Goal: Task Accomplishment & Management: Manage account settings

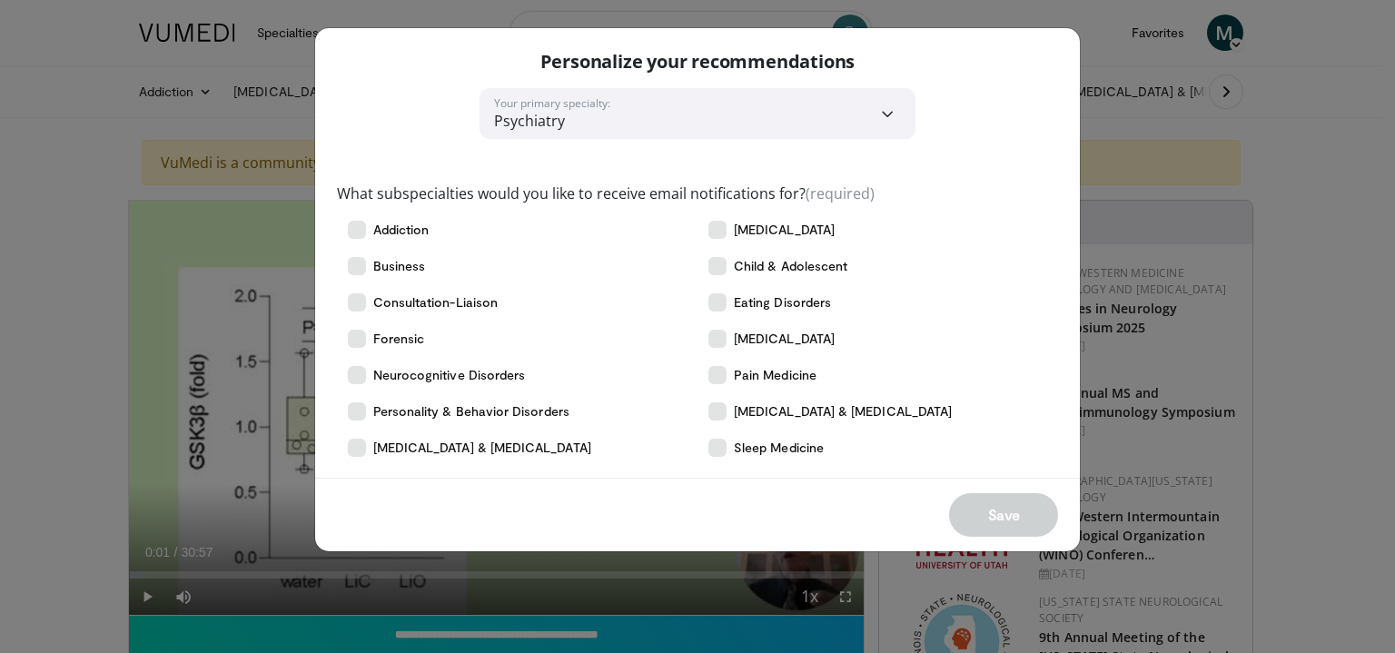
click at [1244, 224] on div "**********" at bounding box center [697, 326] width 1395 height 653
click at [1148, 169] on div "**********" at bounding box center [697, 326] width 1395 height 653
click at [715, 228] on icon at bounding box center [717, 230] width 18 height 18
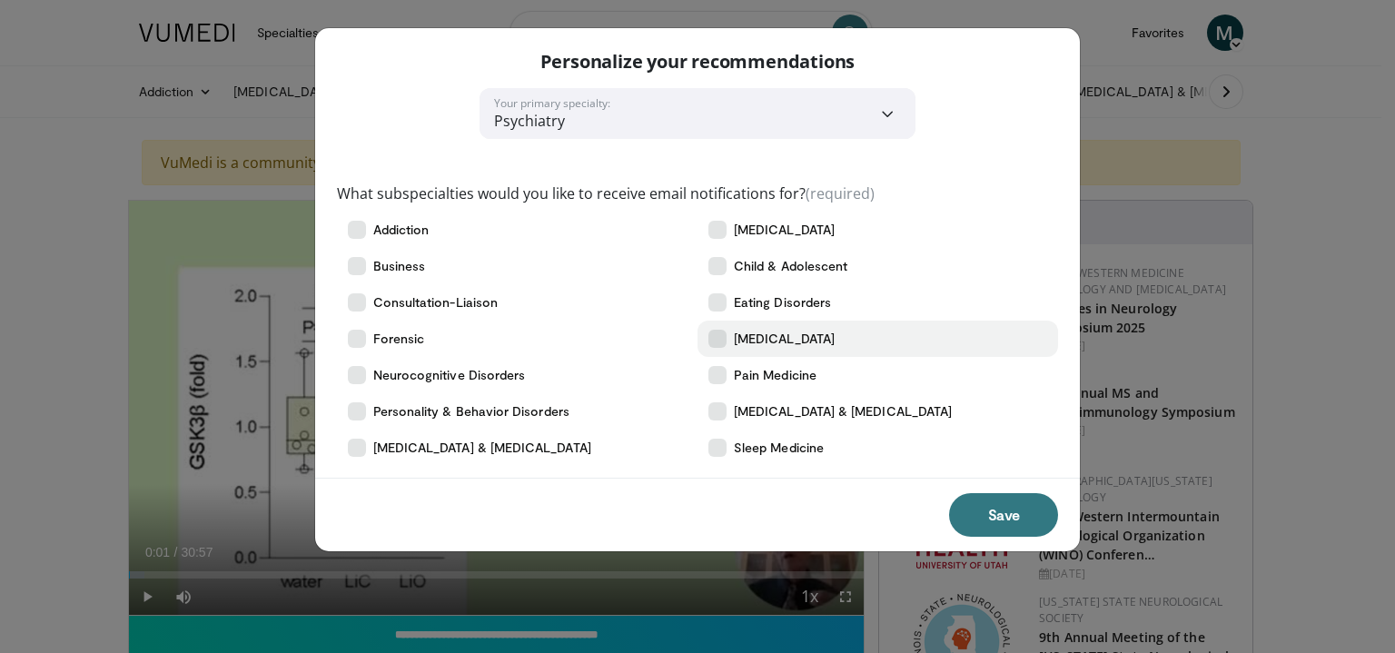
click at [721, 333] on icon at bounding box center [717, 339] width 18 height 18
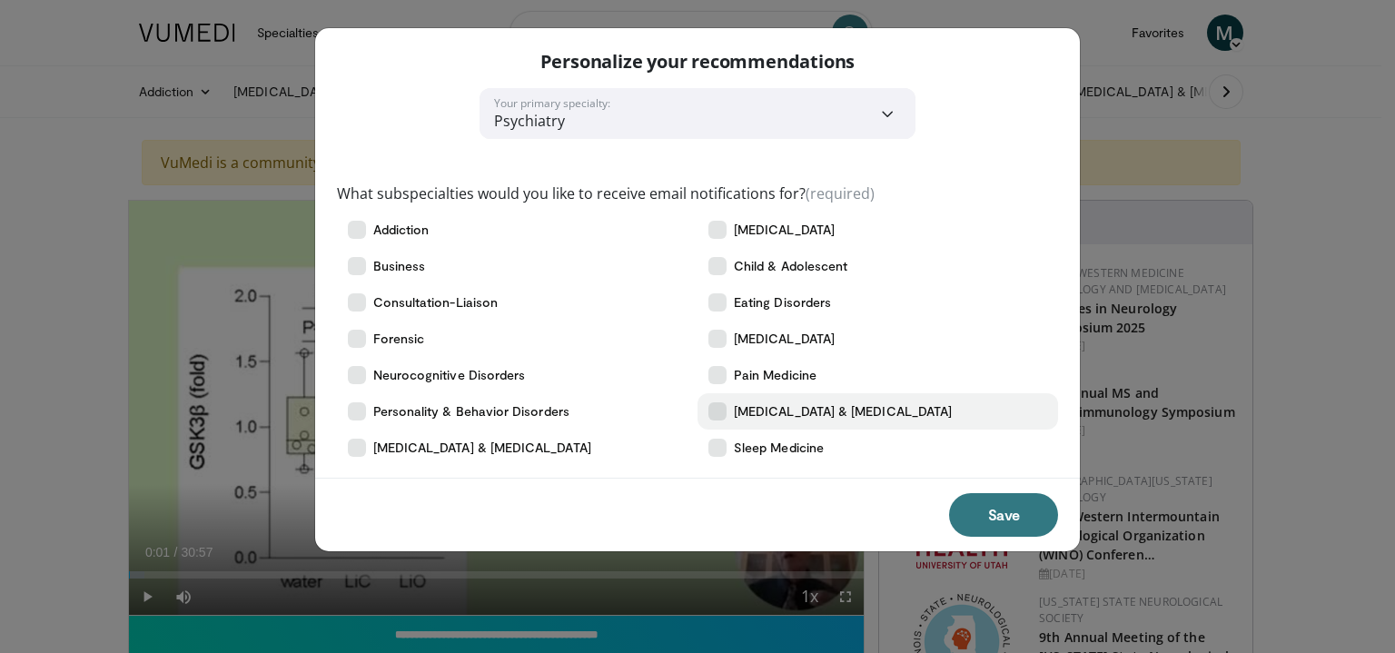
click at [719, 403] on icon at bounding box center [717, 411] width 18 height 18
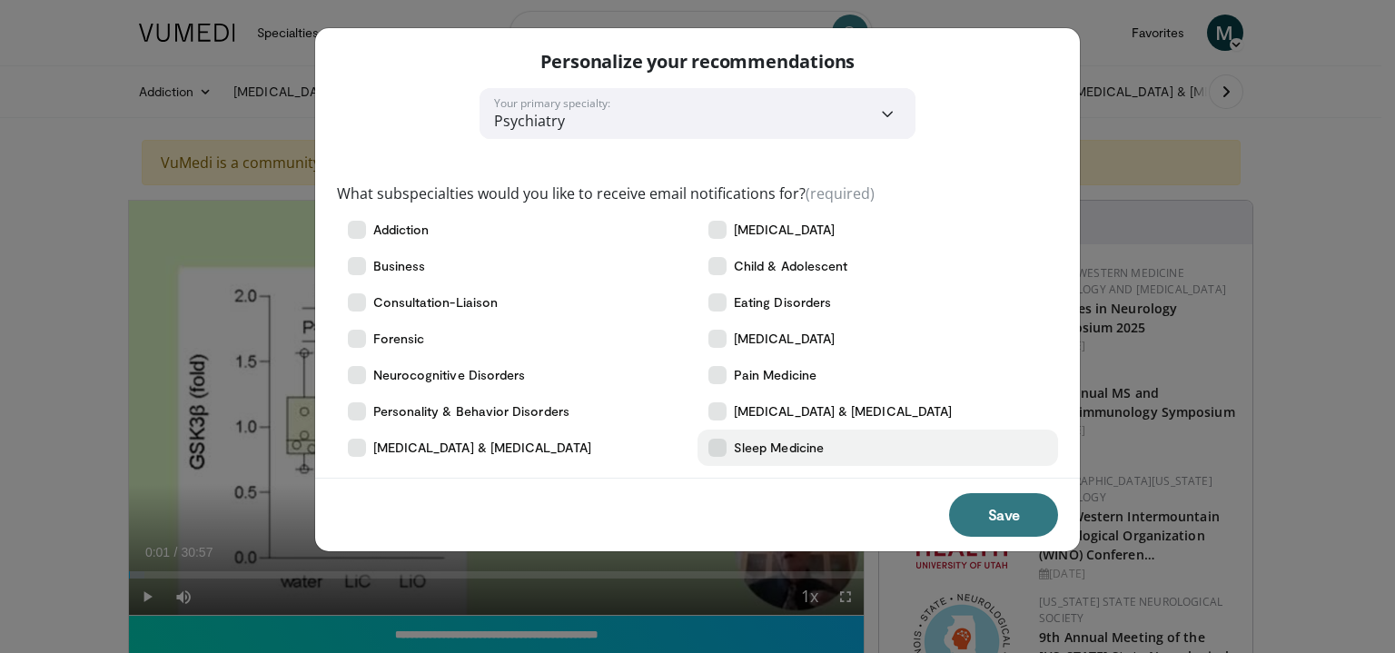
click at [717, 440] on icon at bounding box center [717, 448] width 18 height 18
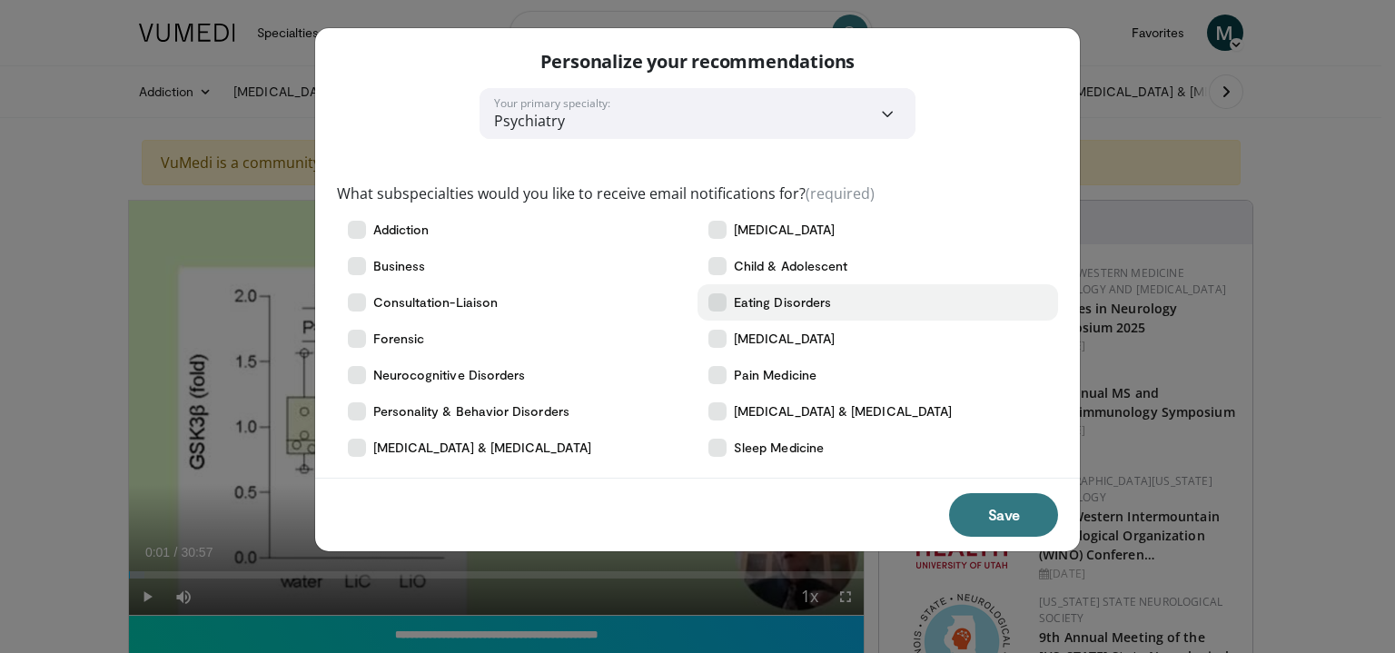
click at [717, 302] on icon at bounding box center [717, 302] width 18 height 18
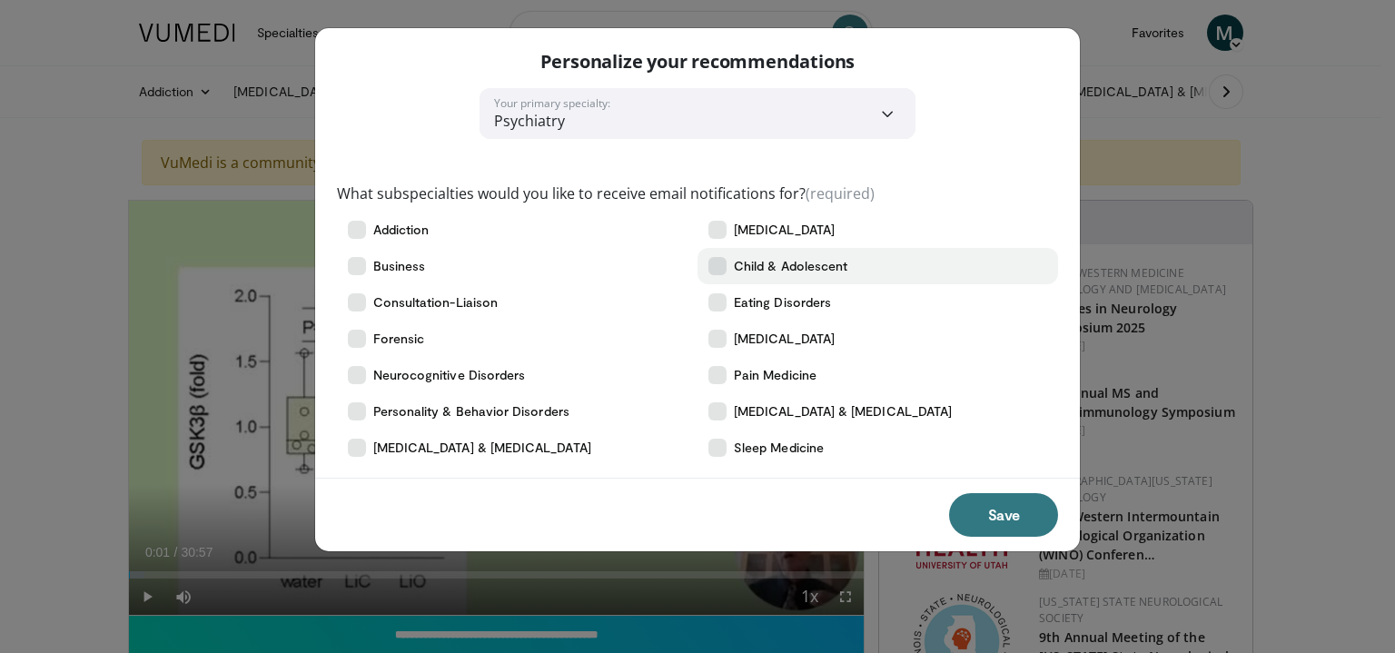
click at [717, 261] on icon at bounding box center [717, 266] width 18 height 18
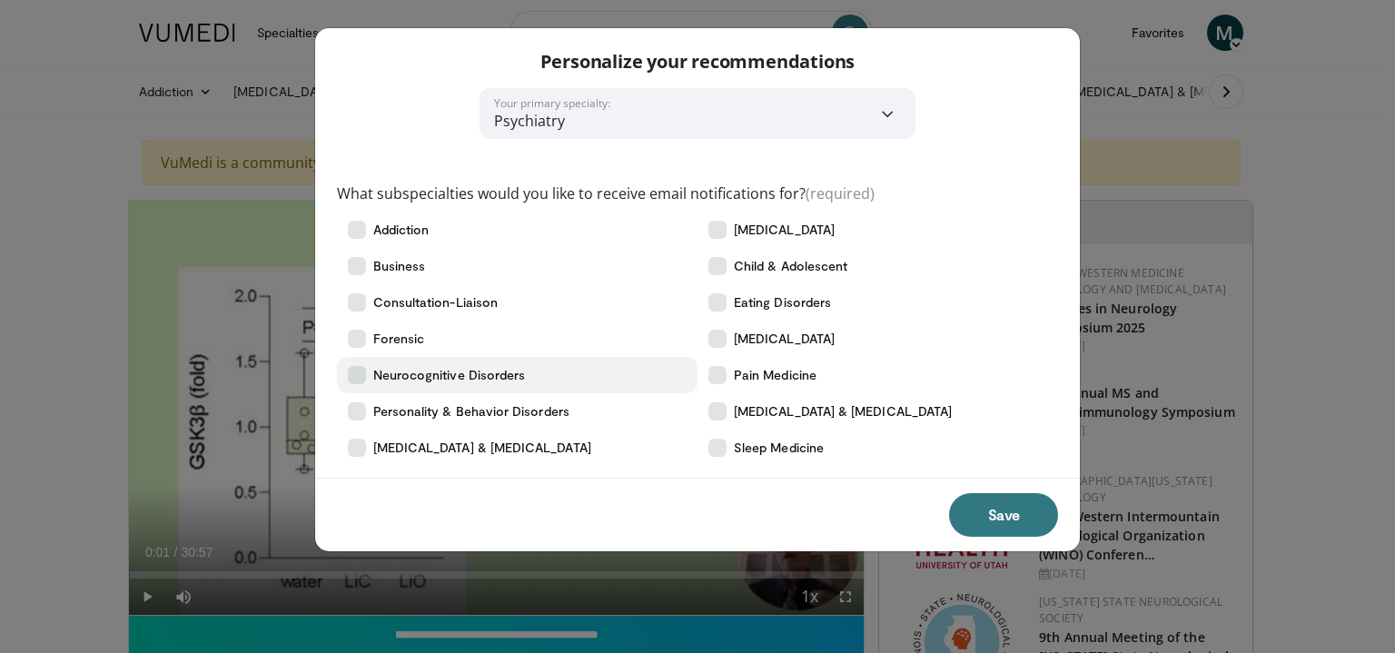
click at [357, 374] on icon at bounding box center [357, 375] width 18 height 18
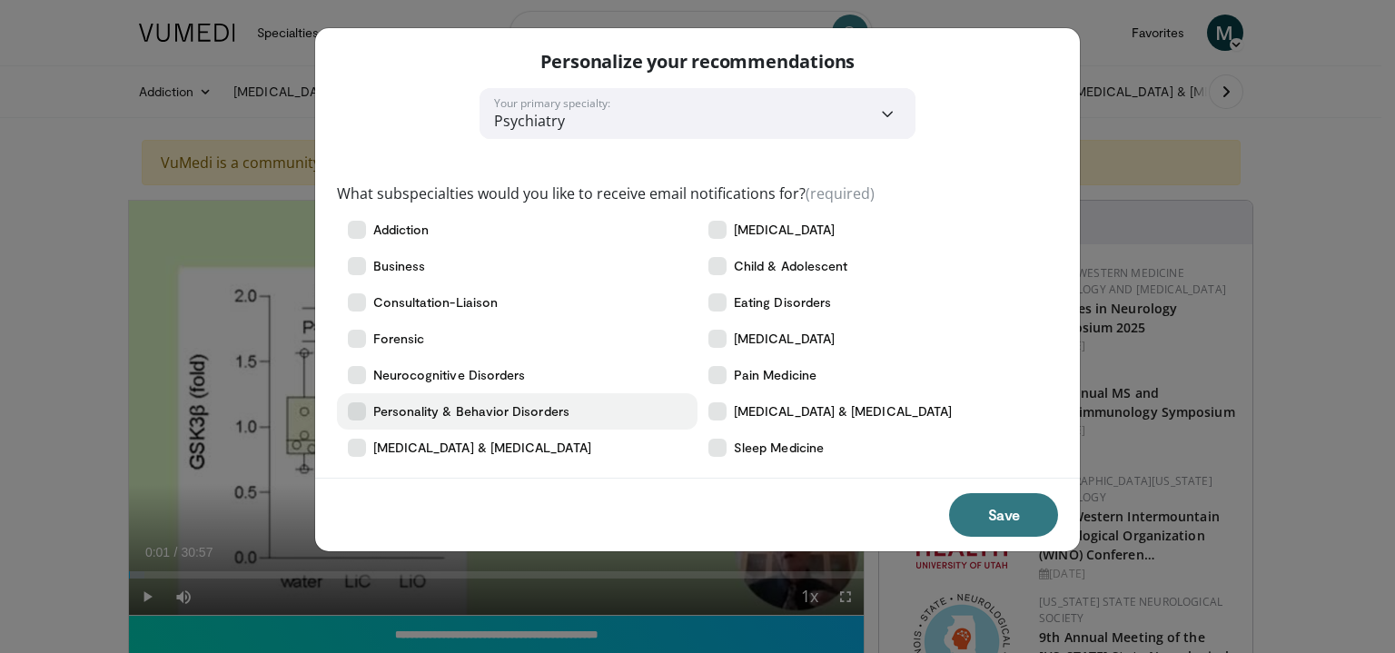
click at [359, 405] on icon at bounding box center [357, 411] width 18 height 18
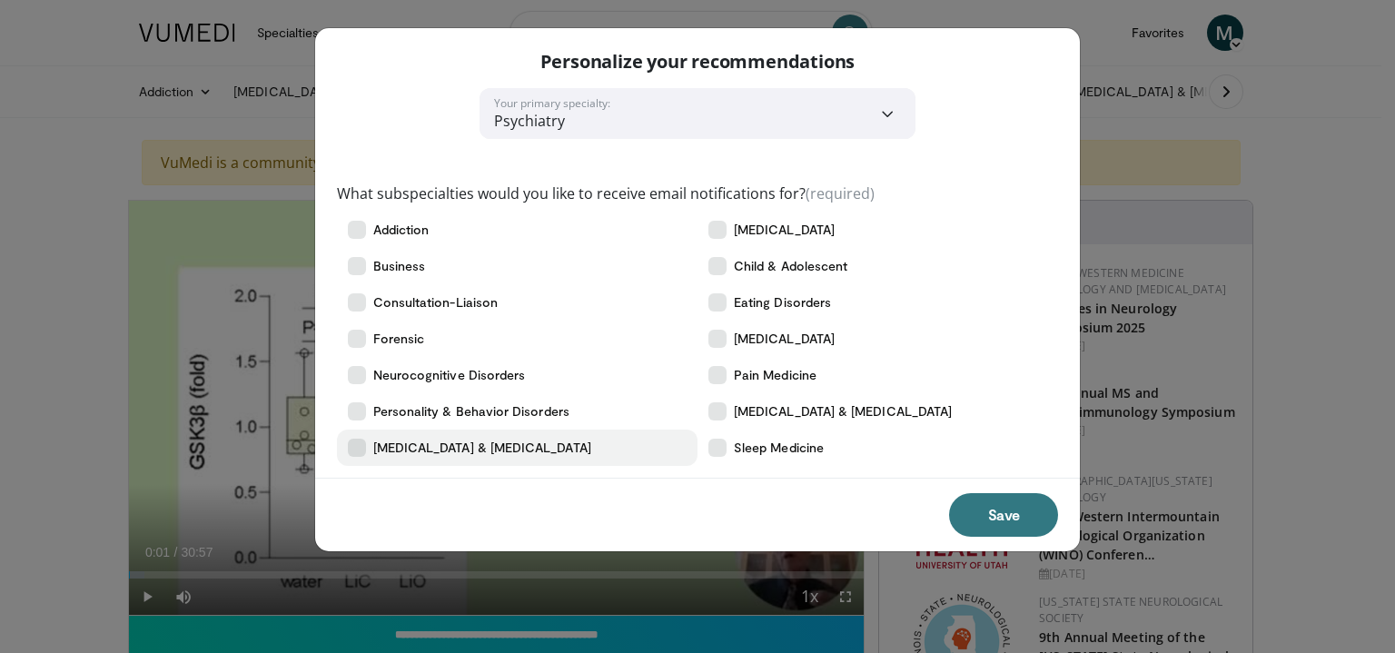
click at [362, 446] on icon at bounding box center [357, 448] width 18 height 18
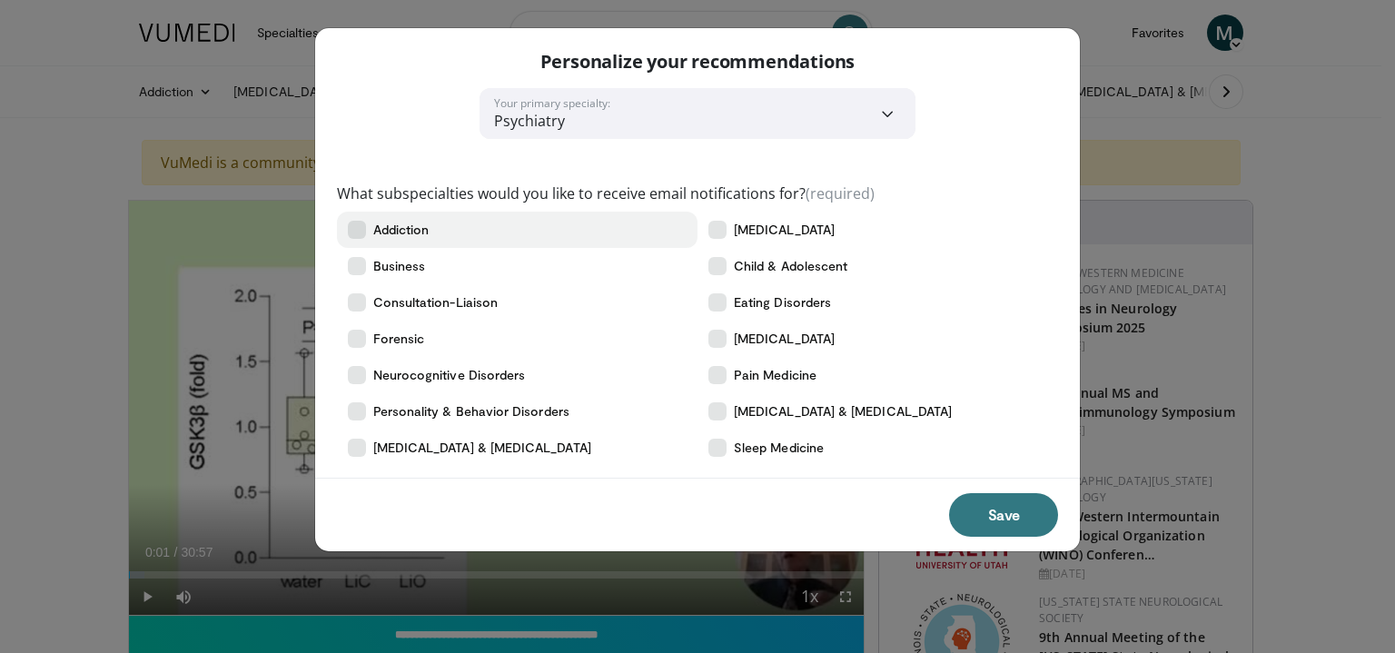
click at [360, 224] on icon at bounding box center [357, 230] width 18 height 18
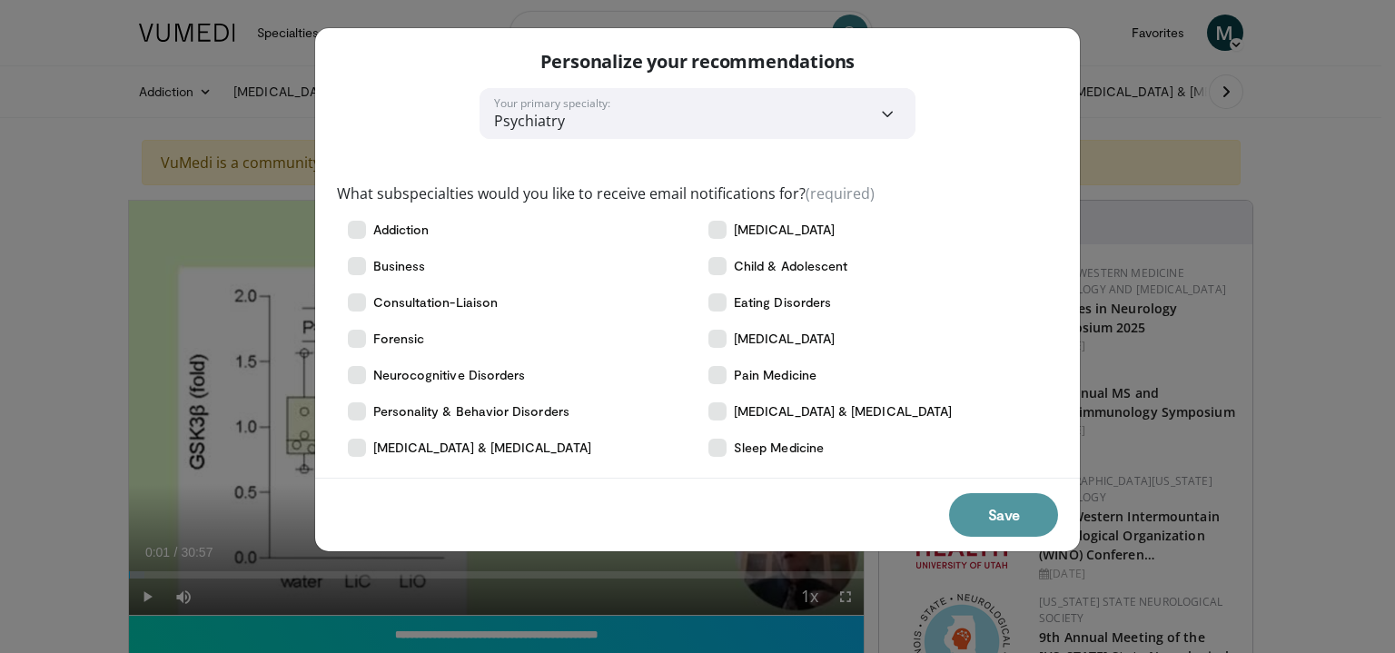
click at [1006, 513] on button "Save" at bounding box center [1003, 515] width 109 height 44
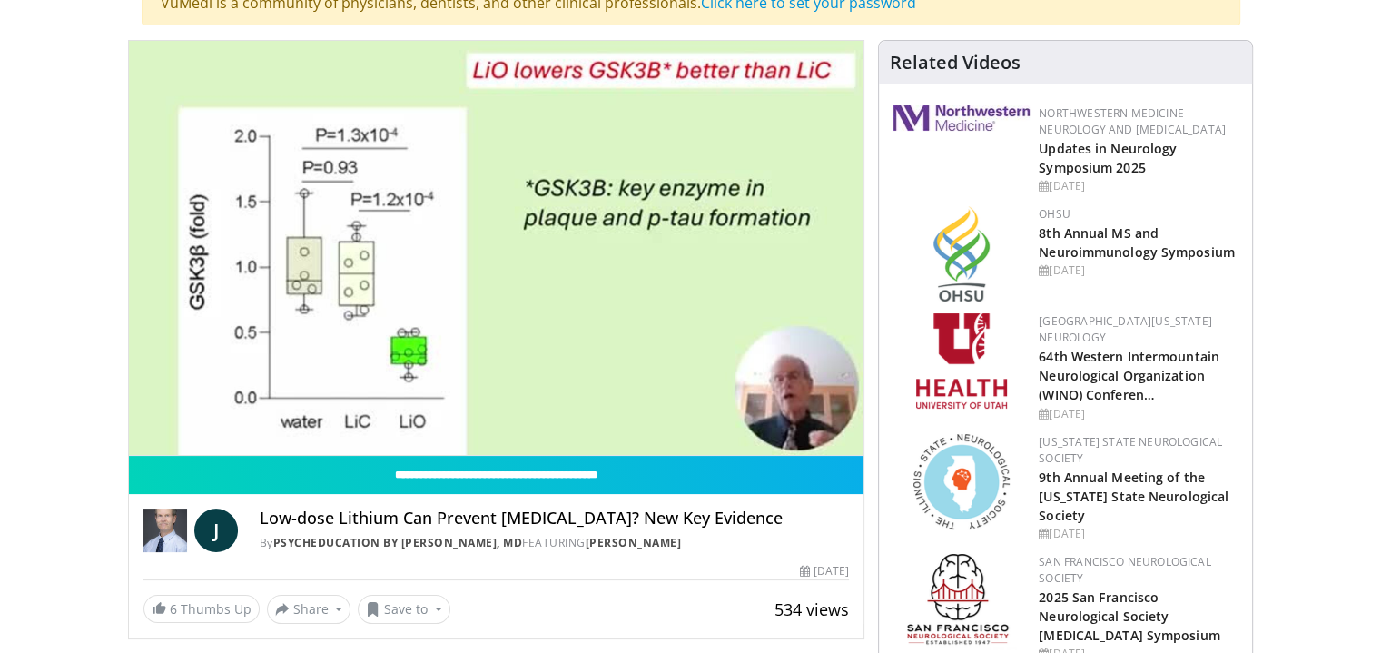
scroll to position [144, 0]
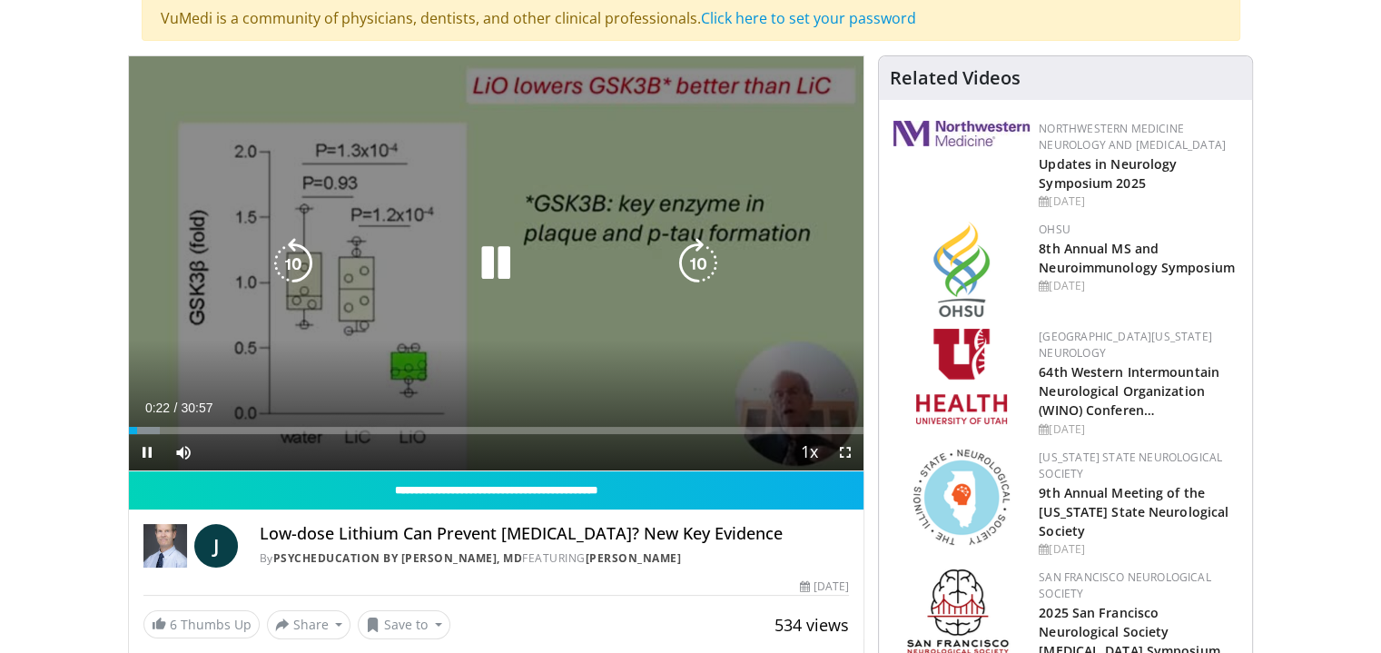
click at [492, 269] on icon "Video Player" at bounding box center [495, 263] width 51 height 51
